Goal: Task Accomplishment & Management: Manage account settings

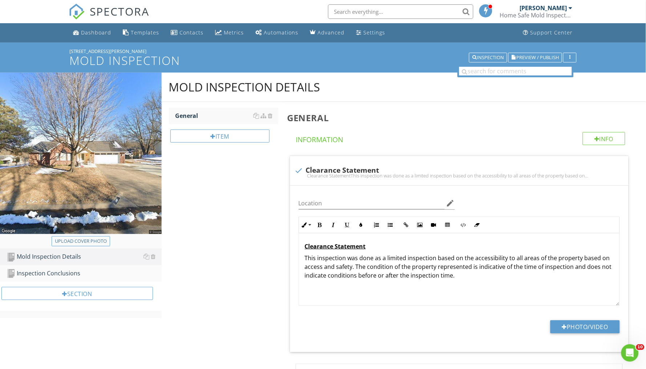
click at [532, 13] on div "Home Safe Mold Inspectors of NWA LLC" at bounding box center [536, 15] width 73 height 7
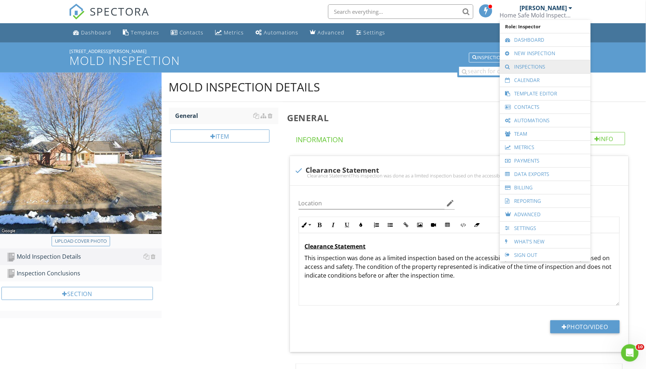
click at [522, 65] on link "Inspections" at bounding box center [545, 66] width 84 height 13
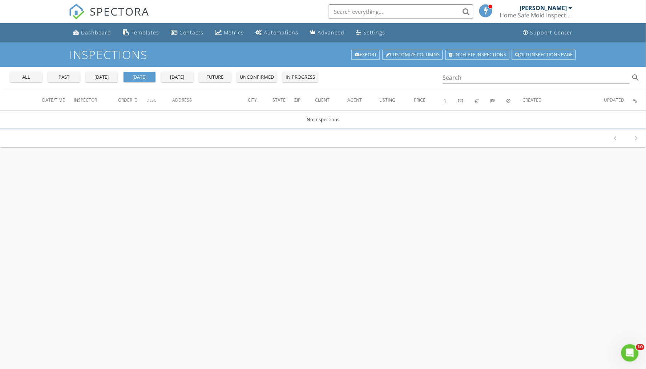
click at [31, 81] on button "all" at bounding box center [26, 77] width 32 height 10
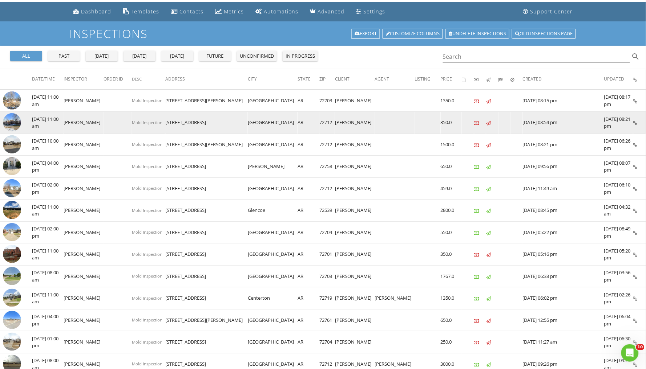
scroll to position [27, 0]
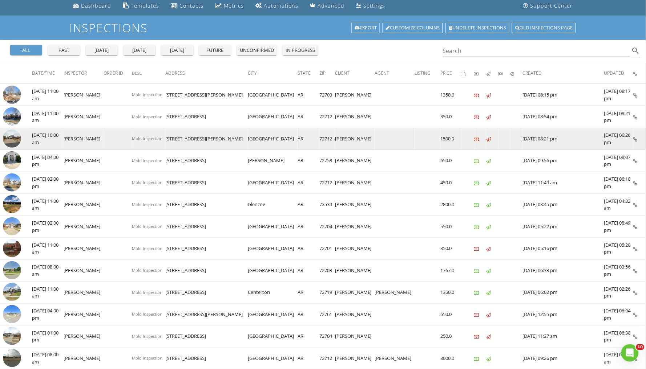
click at [15, 136] on img at bounding box center [12, 139] width 18 height 18
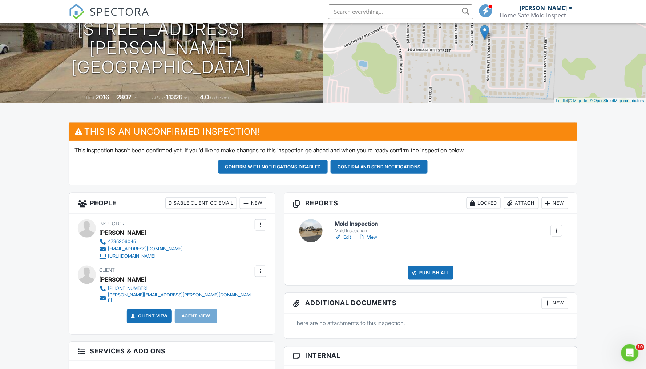
click at [348, 234] on link "Edit" at bounding box center [342, 237] width 16 height 7
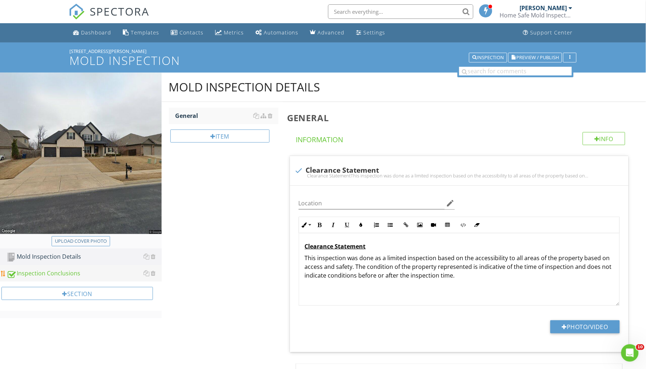
click at [67, 273] on div "Inspection Conclusions" at bounding box center [84, 273] width 155 height 9
